Goal: Find specific page/section: Find specific page/section

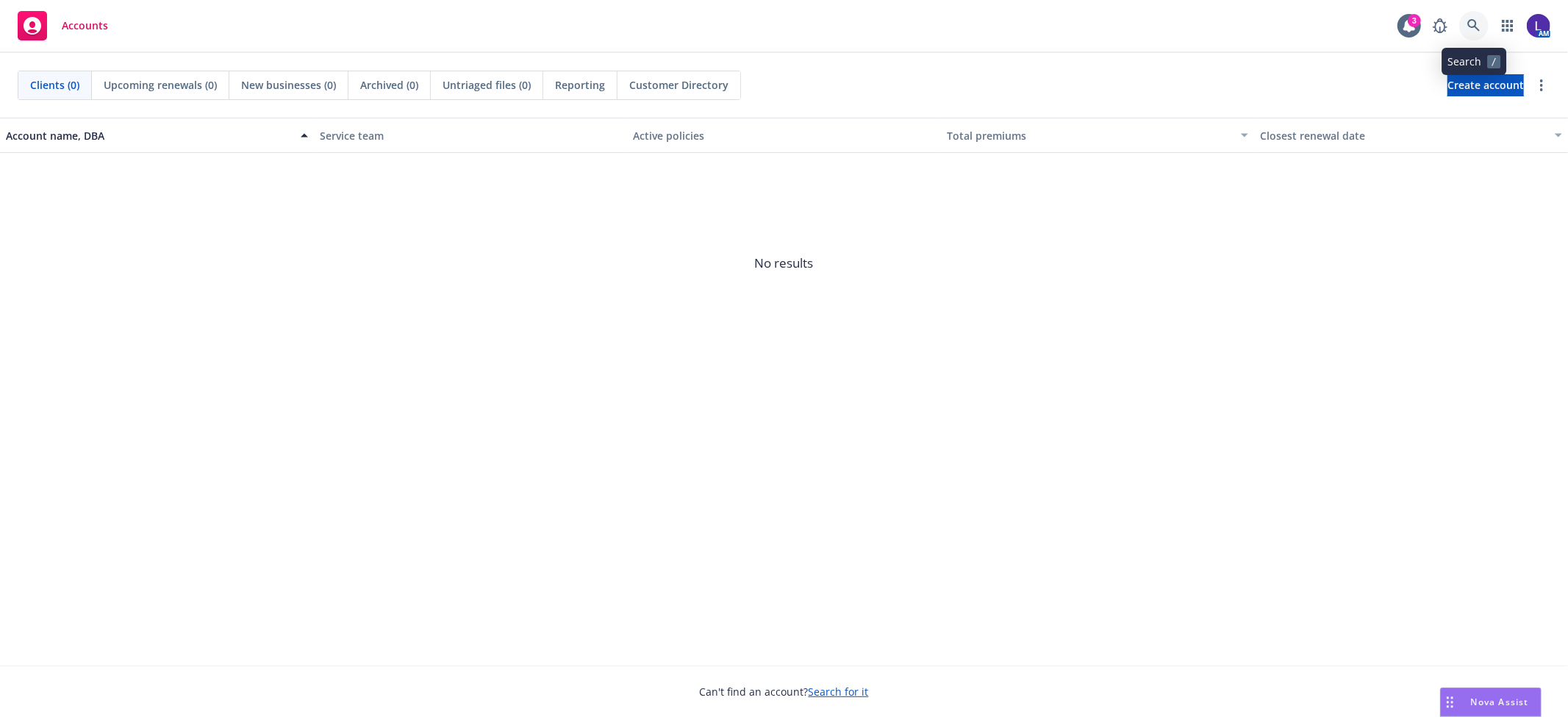
click at [1411, 25] on link at bounding box center [1474, 25] width 29 height 29
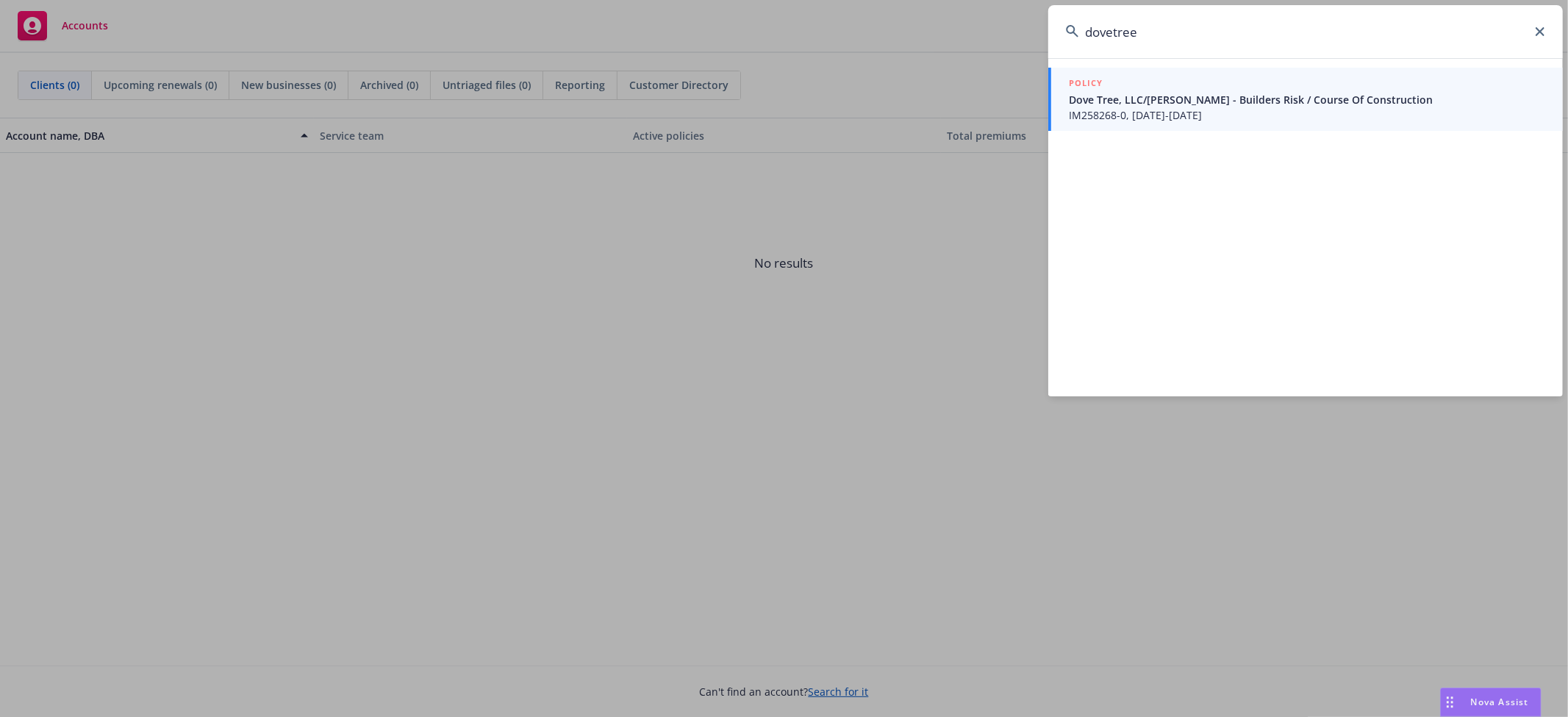
type input "dovetree"
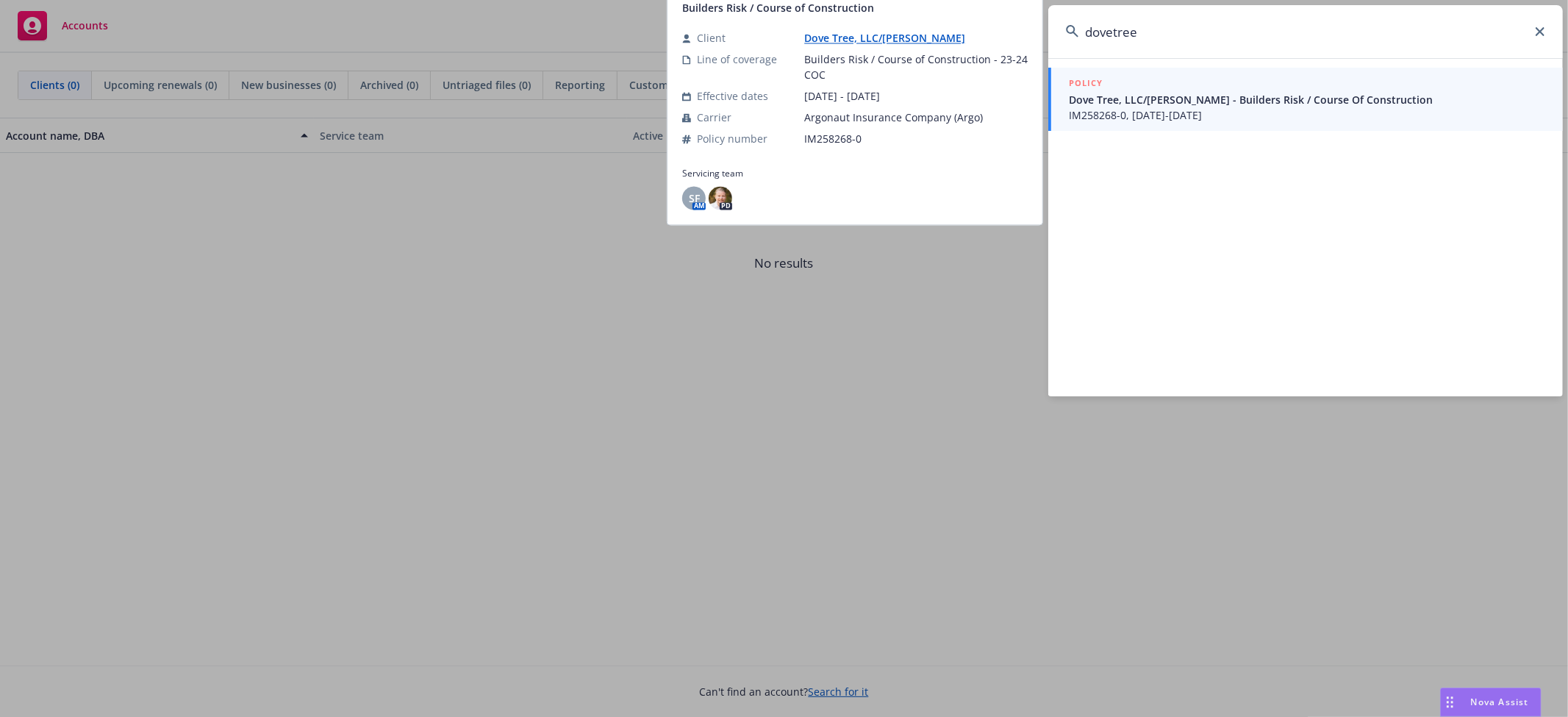
click at [1125, 104] on span "Dove Tree, LLC/[PERSON_NAME] - Builders Risk / Course Of Construction" at bounding box center [1307, 99] width 476 height 15
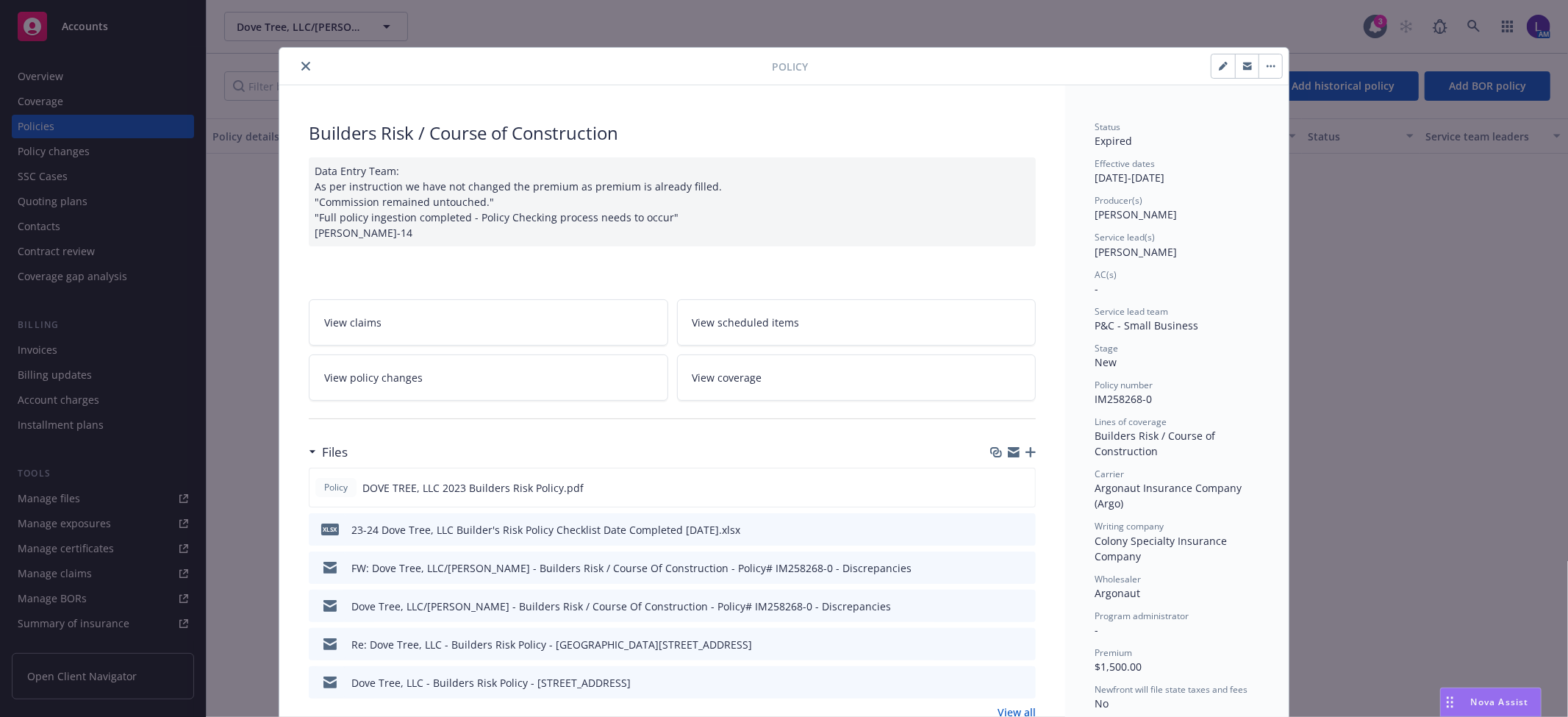
click at [304, 68] on button "close" at bounding box center [305, 65] width 17 height 17
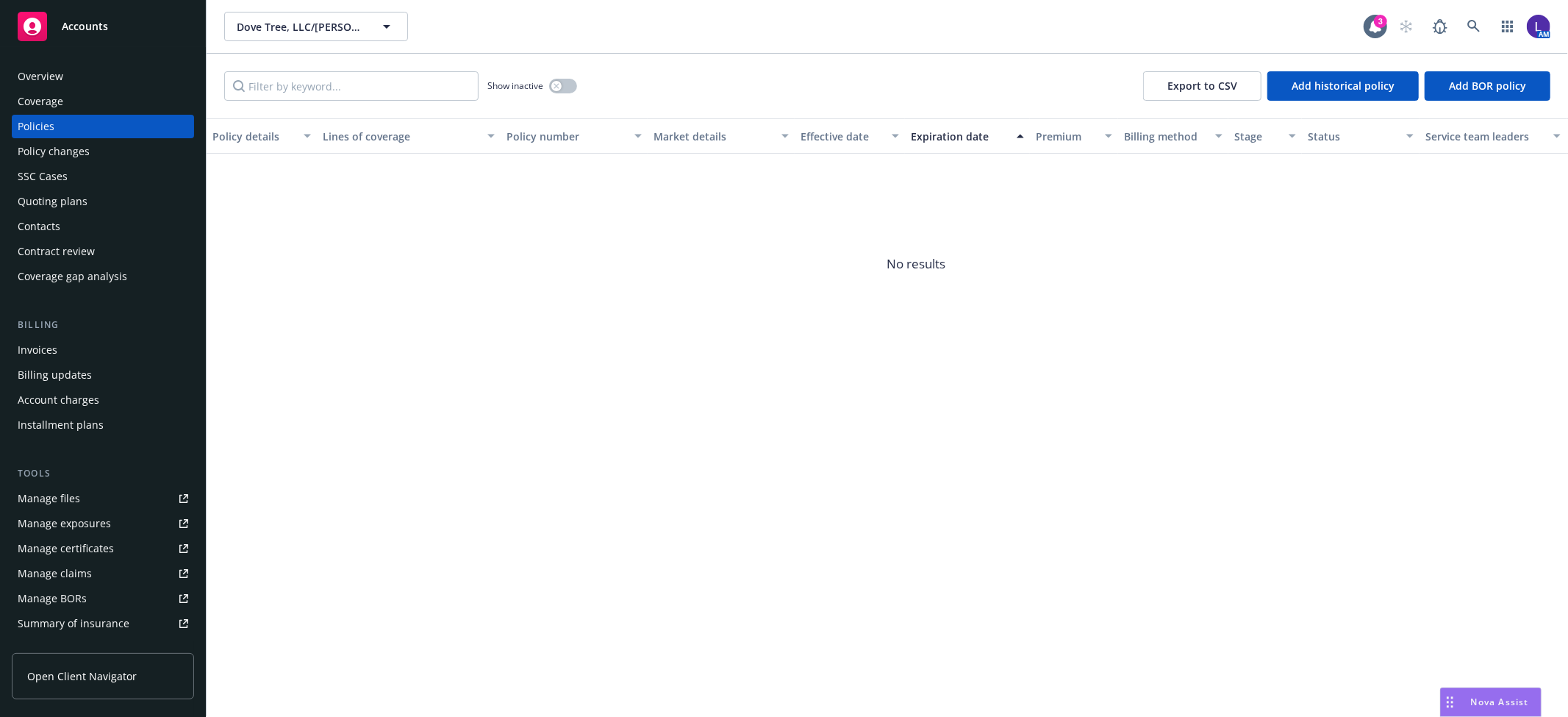
click at [41, 226] on div "Contacts" at bounding box center [38, 227] width 43 height 24
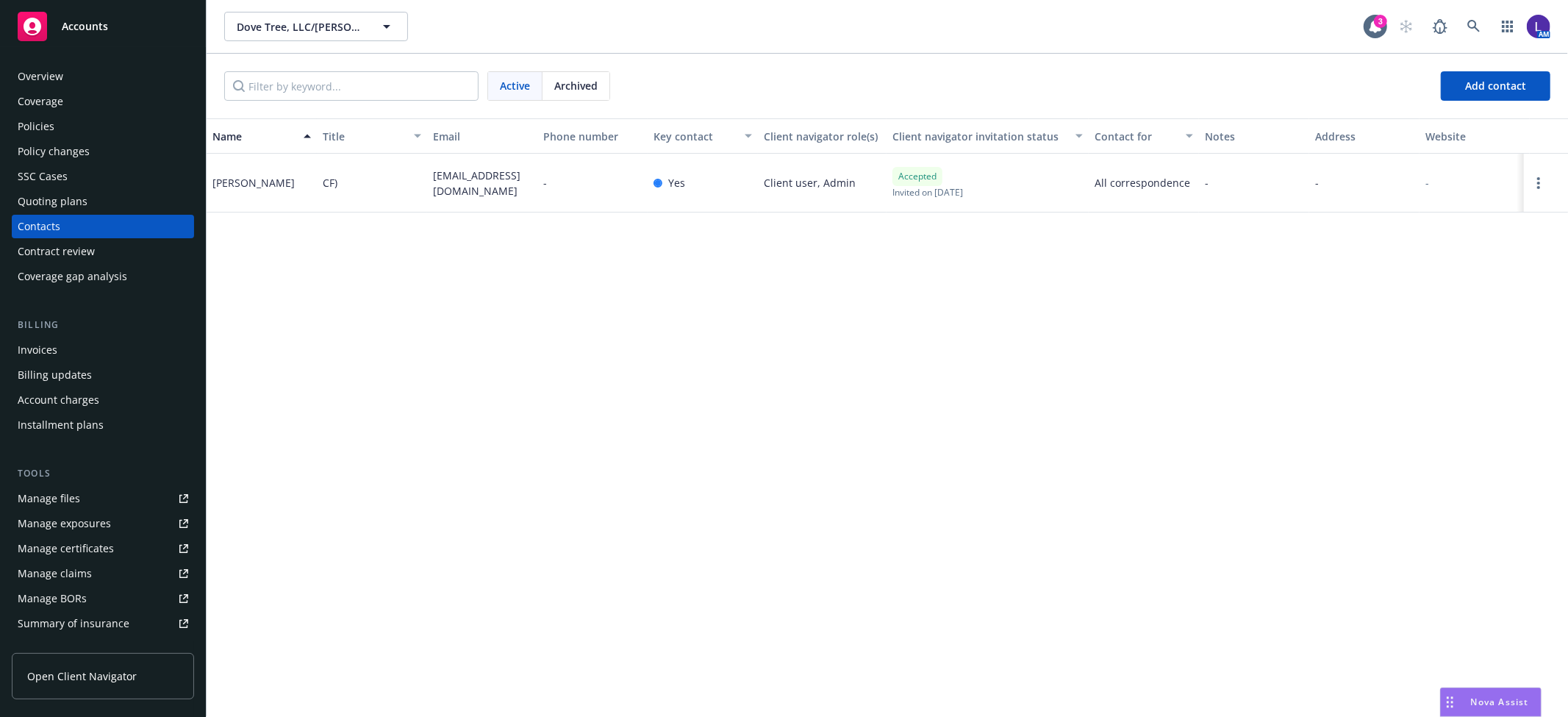
click at [50, 77] on div "Overview" at bounding box center [40, 76] width 45 height 24
